Goal: Navigation & Orientation: Find specific page/section

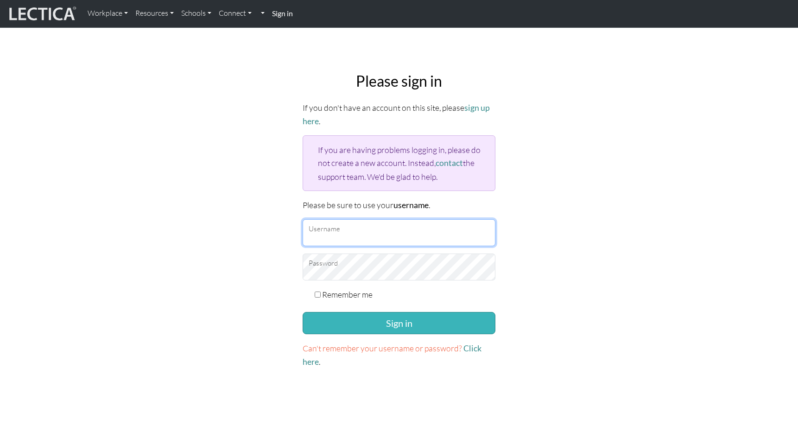
type input "patrikhambraeus"
click at [398, 322] on button "Sign in" at bounding box center [399, 323] width 193 height 22
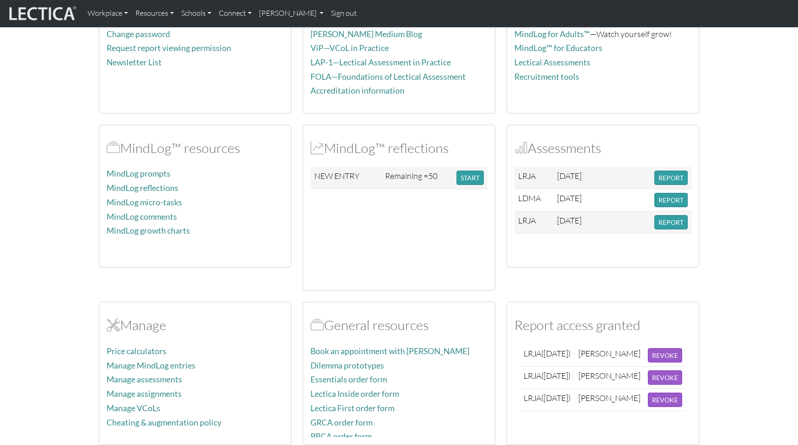
scroll to position [230, 0]
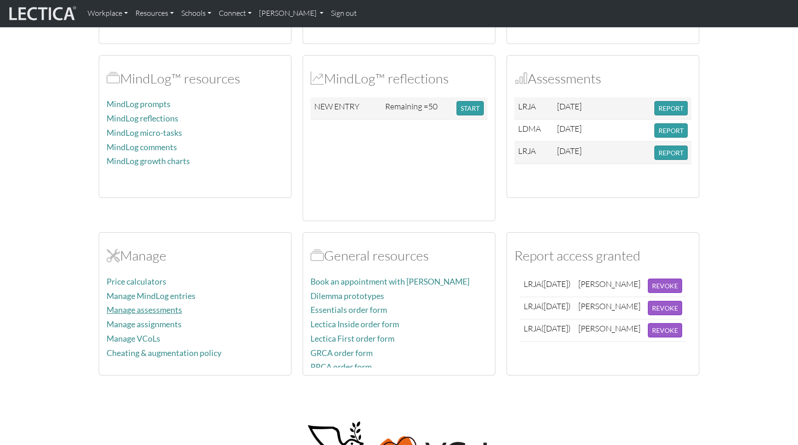
click at [140, 310] on link "Manage assessments" at bounding box center [145, 310] width 76 height 10
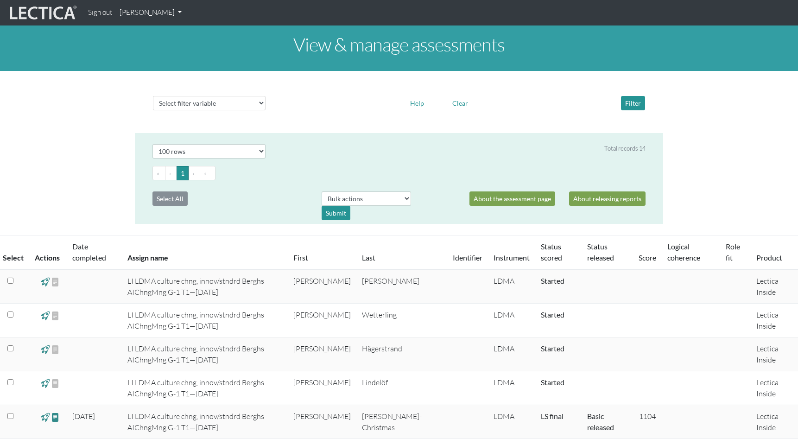
select select "100"
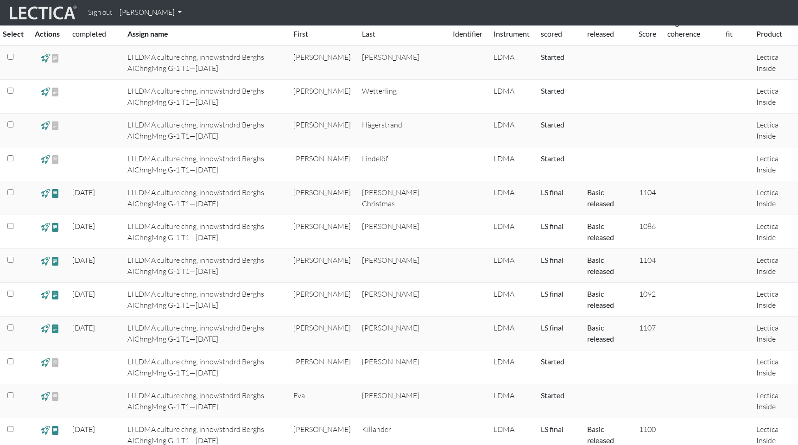
scroll to position [173, 0]
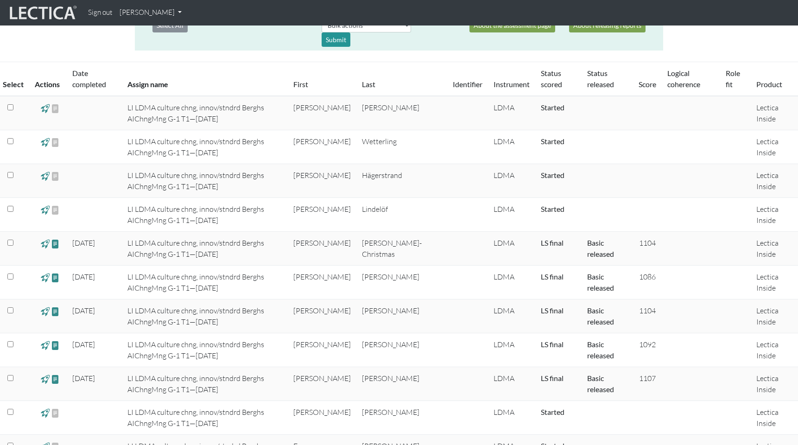
click at [44, 109] on span at bounding box center [45, 108] width 9 height 11
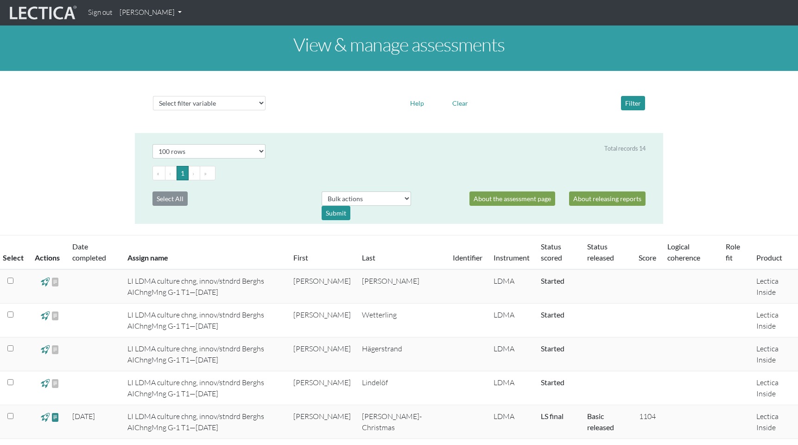
click at [35, 12] on img at bounding box center [42, 13] width 70 height 18
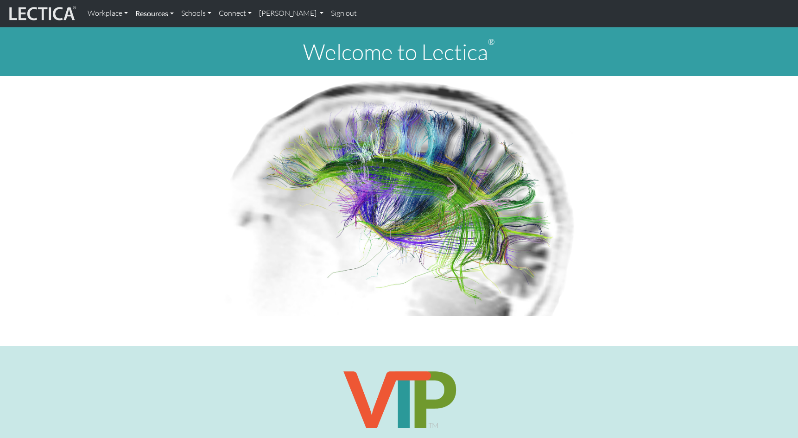
click at [171, 13] on link "Resources" at bounding box center [155, 13] width 46 height 19
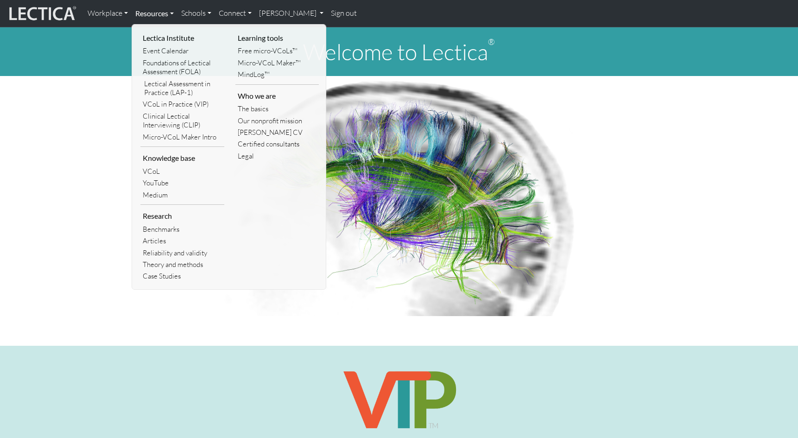
click at [169, 13] on link "Resources" at bounding box center [155, 13] width 46 height 19
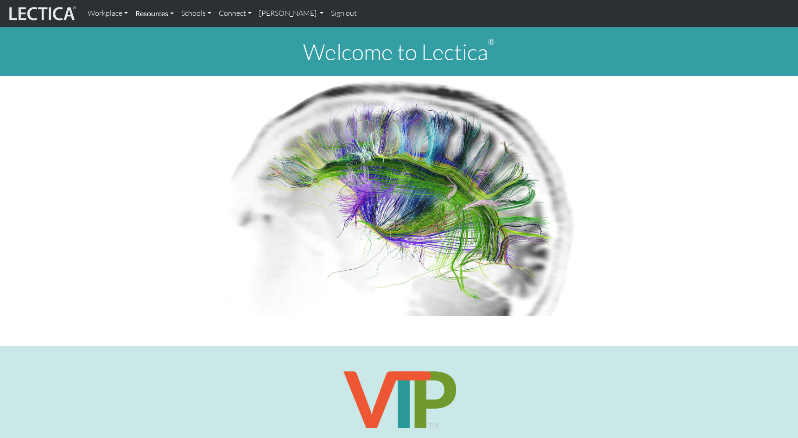
click at [171, 13] on link "Resources" at bounding box center [155, 13] width 46 height 19
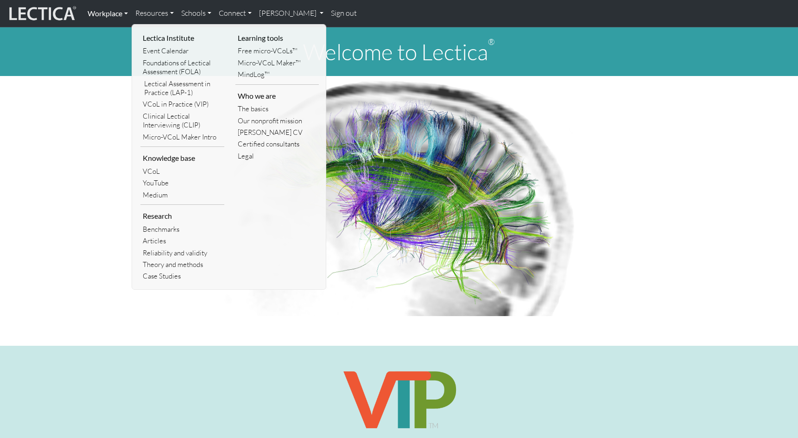
click at [127, 12] on link "Workplace" at bounding box center [108, 13] width 48 height 19
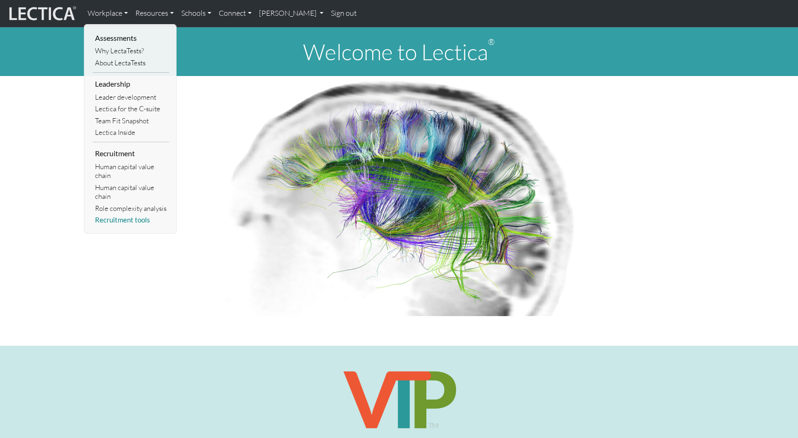
click at [129, 223] on link "Recruitment tools" at bounding box center [131, 220] width 76 height 12
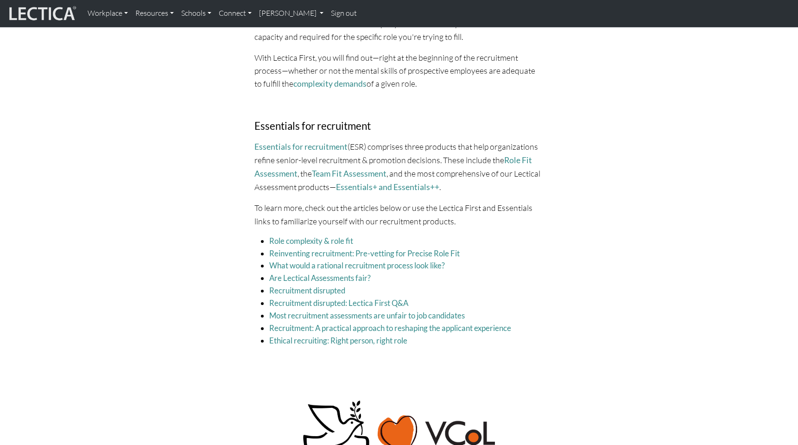
scroll to position [998, 0]
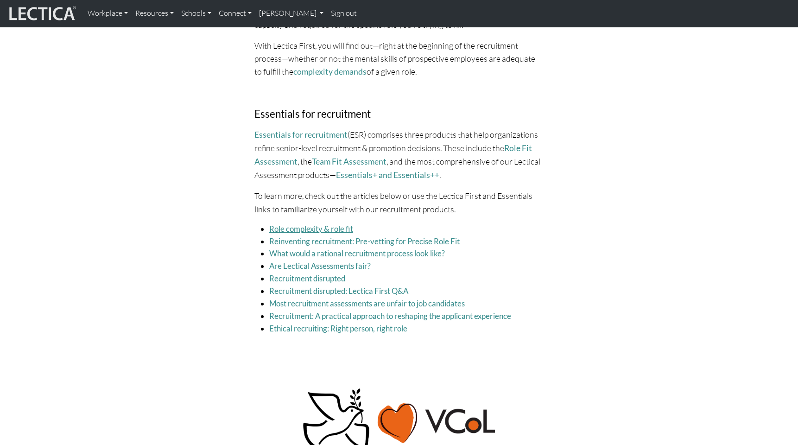
click at [310, 224] on link "Role complexity & role fit" at bounding box center [311, 229] width 84 height 10
